Goal: Navigation & Orientation: Find specific page/section

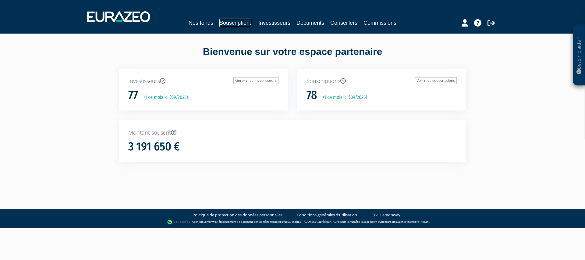
click at [239, 23] on link "Souscriptions" at bounding box center [235, 23] width 33 height 9
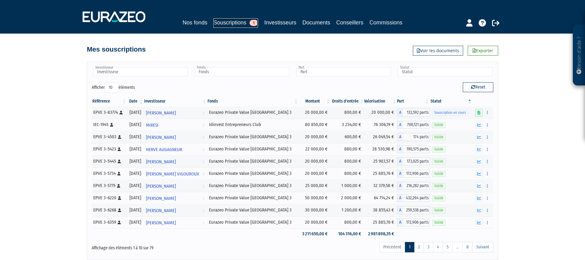
click at [236, 22] on link "Souscriptions 1" at bounding box center [235, 22] width 45 height 9
click at [194, 22] on link "Nos fonds" at bounding box center [195, 22] width 25 height 9
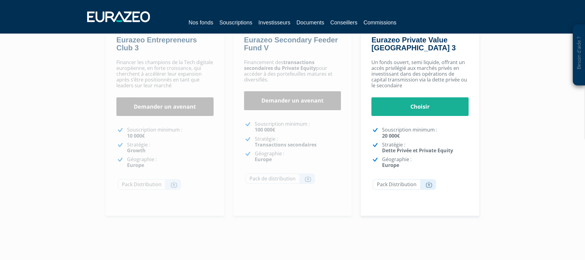
scroll to position [130, 0]
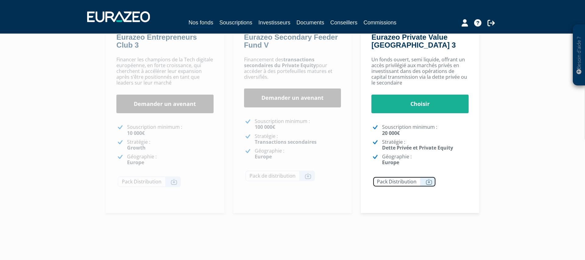
click at [426, 185] on link "Pack Distribution" at bounding box center [404, 181] width 63 height 11
